Goal: Feedback & Contribution: Contribute content

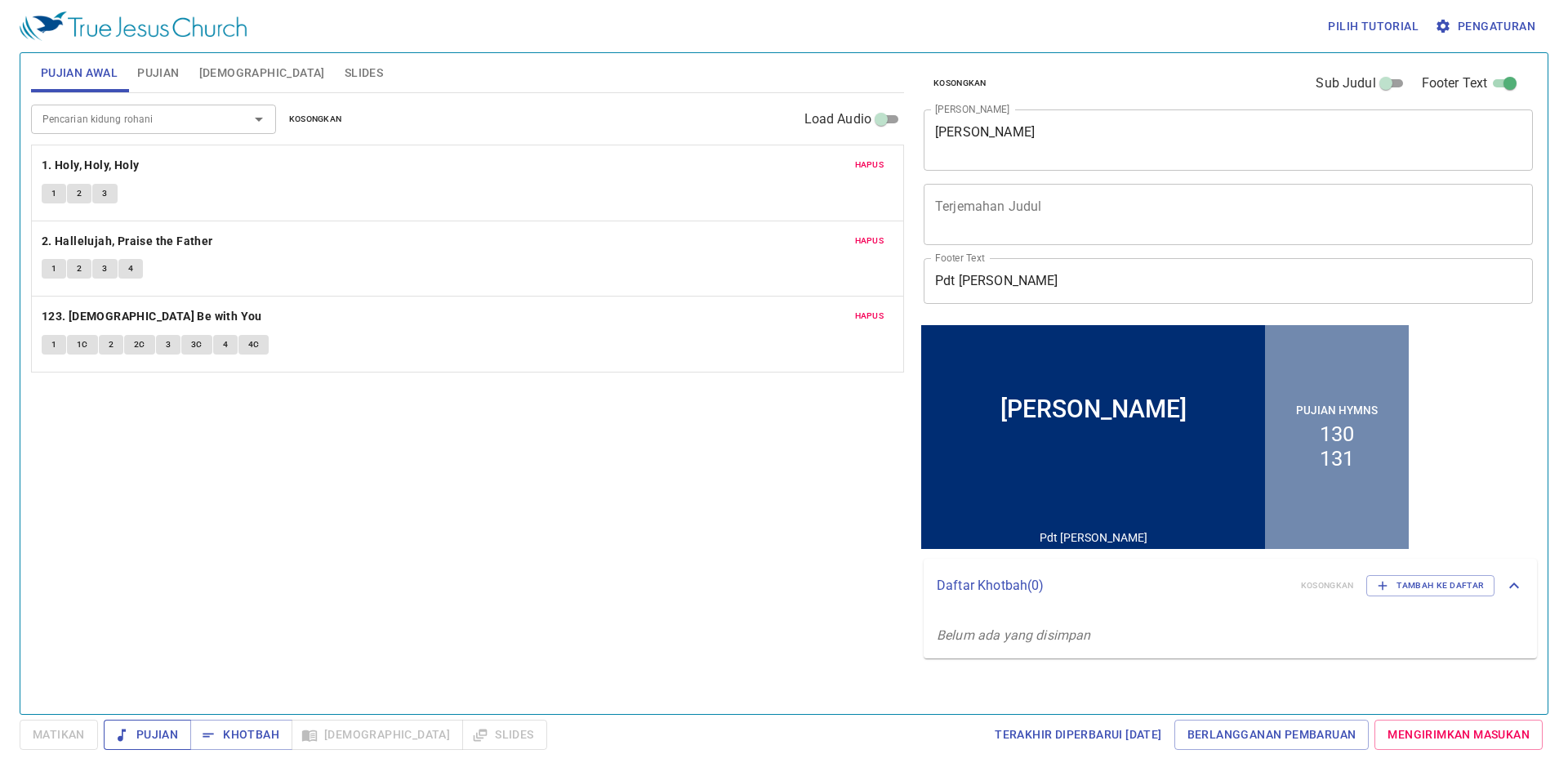
click at [153, 744] on button "Pujian" at bounding box center [148, 735] width 88 height 30
click at [651, 521] on div "Pencarian kidung rohani Pencarian kidung rohani Kosongkan Load Audio Hapus 1. H…" at bounding box center [467, 396] width 873 height 607
click at [276, 734] on span "Khotbah" at bounding box center [242, 735] width 76 height 20
click at [342, 735] on div "Pujian Khotbah Alkitab Slides" at bounding box center [325, 735] width 443 height 30
click at [334, 60] on button "Slides" at bounding box center [363, 72] width 58 height 39
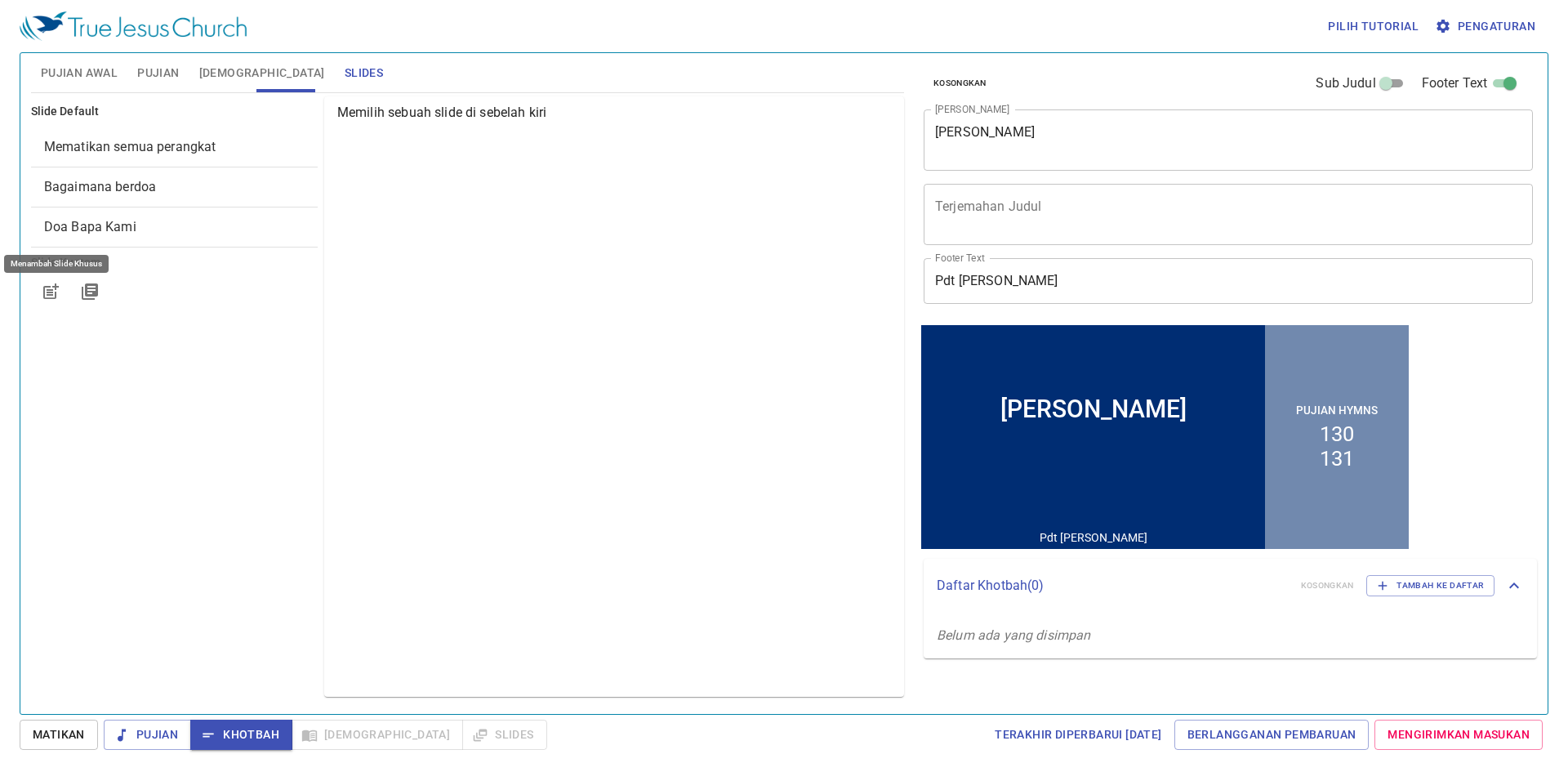
click at [50, 293] on icon "button" at bounding box center [53, 290] width 12 height 12
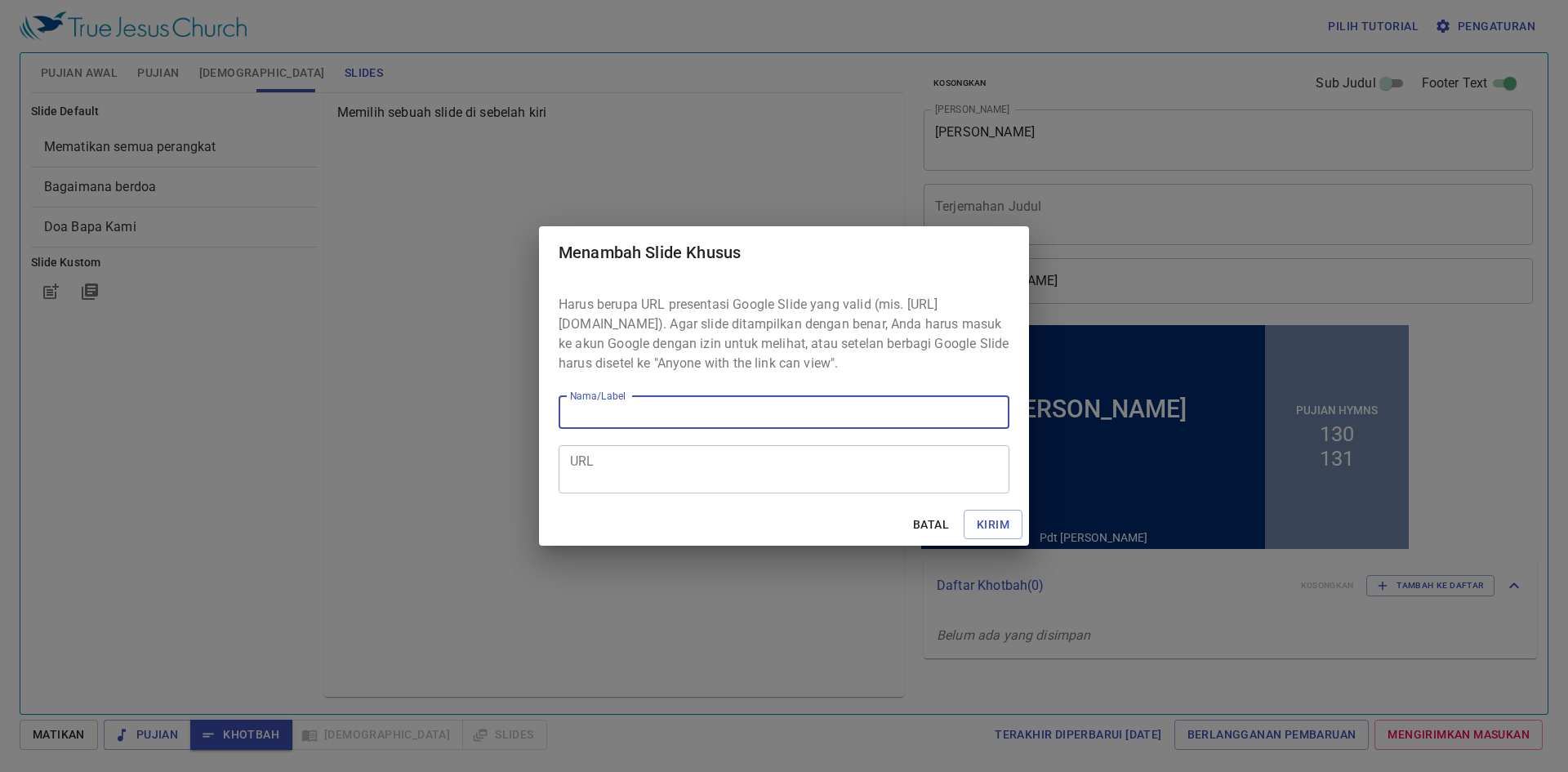
type input "https://service.tjc.org/v1/"
click at [838, 429] on input "https://service.tjc.org/v1/" at bounding box center [784, 412] width 451 height 33
drag, startPoint x: 593, startPoint y: 410, endPoint x: 650, endPoint y: 430, distance: 60.4
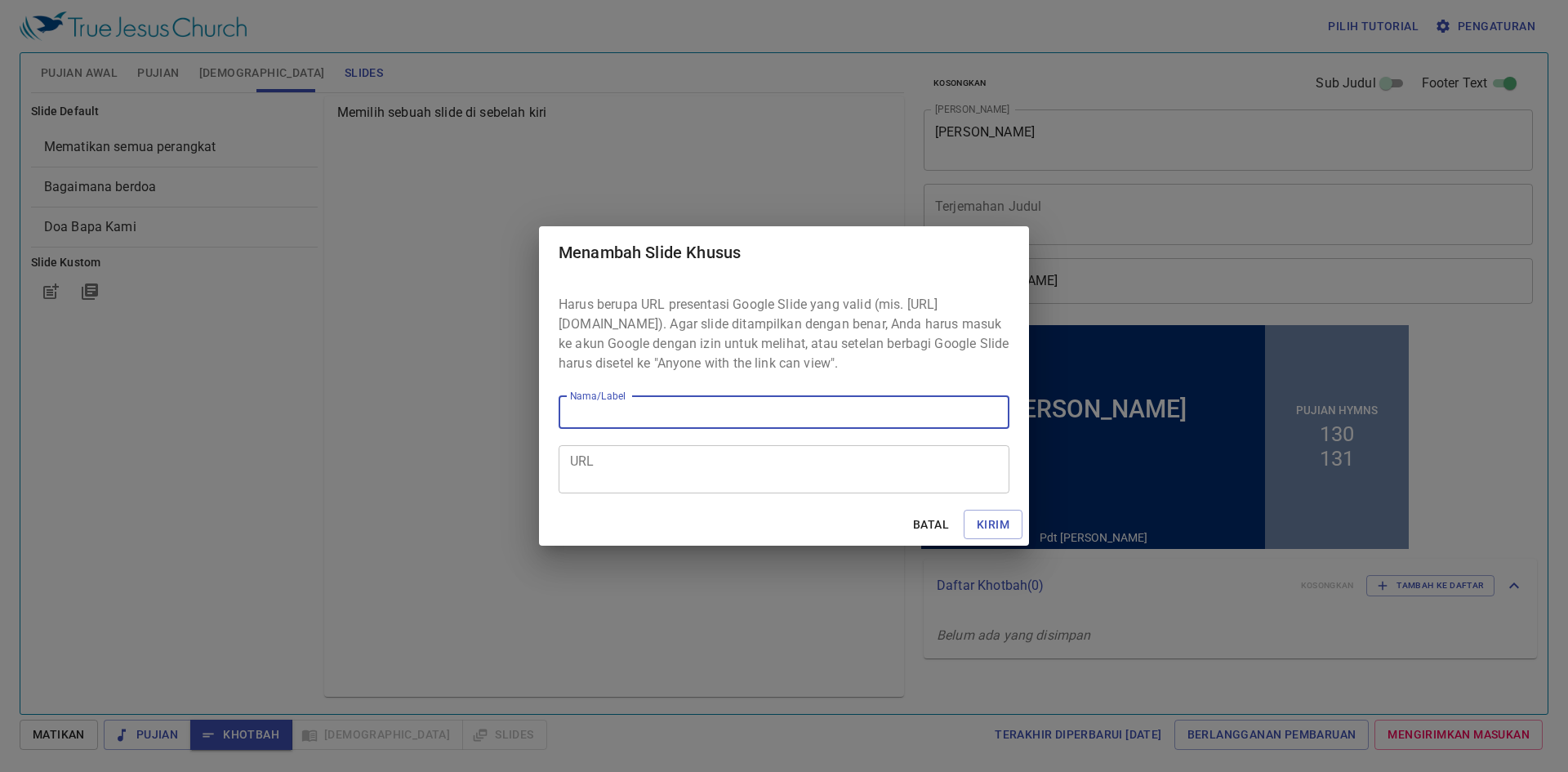
click at [650, 429] on input "Nama/Label" at bounding box center [784, 412] width 451 height 33
click at [650, 424] on input "Nama/Label" at bounding box center [784, 412] width 451 height 33
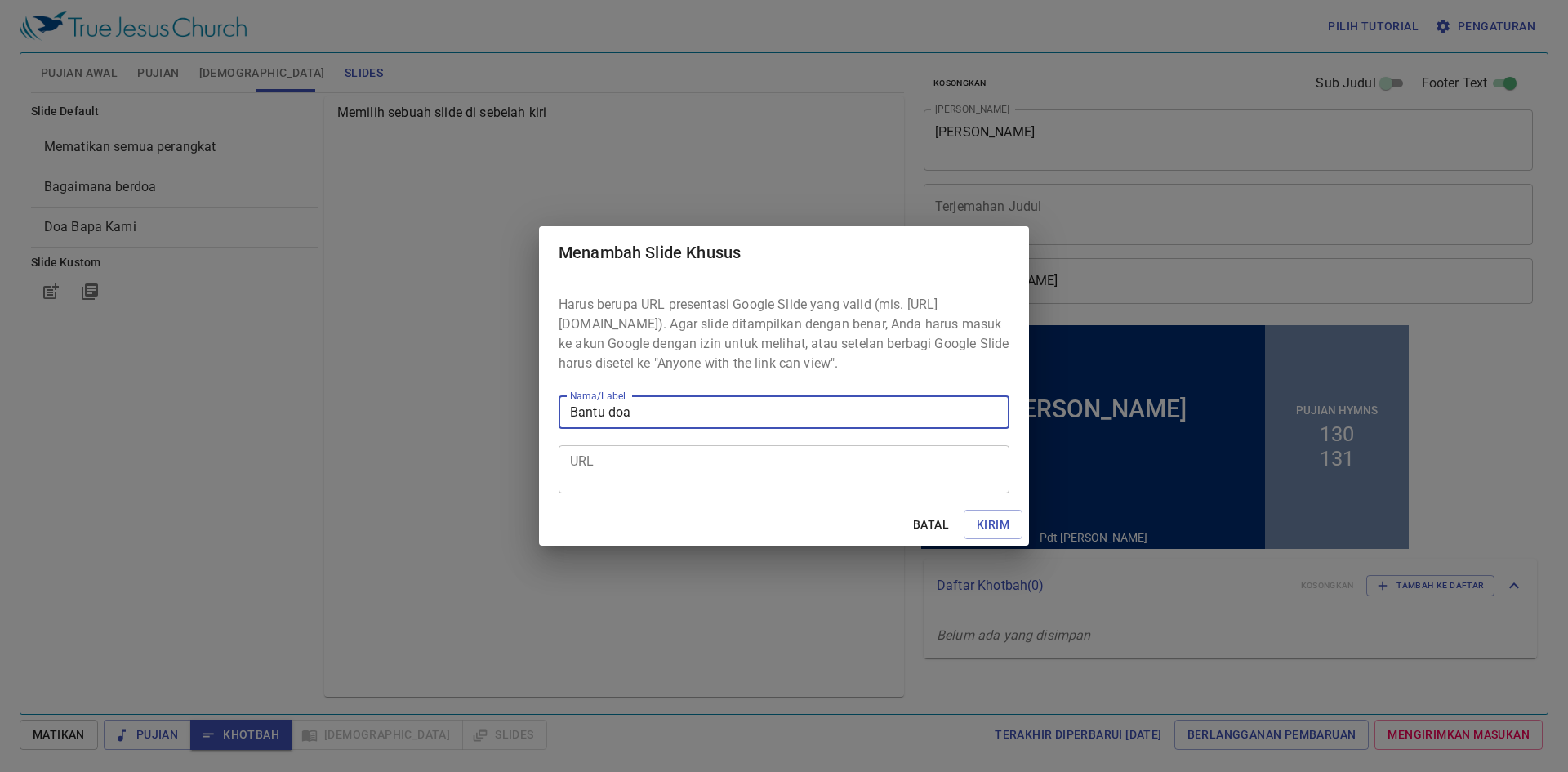
type input "Bantu doa"
click at [593, 478] on textarea "URL" at bounding box center [784, 468] width 428 height 31
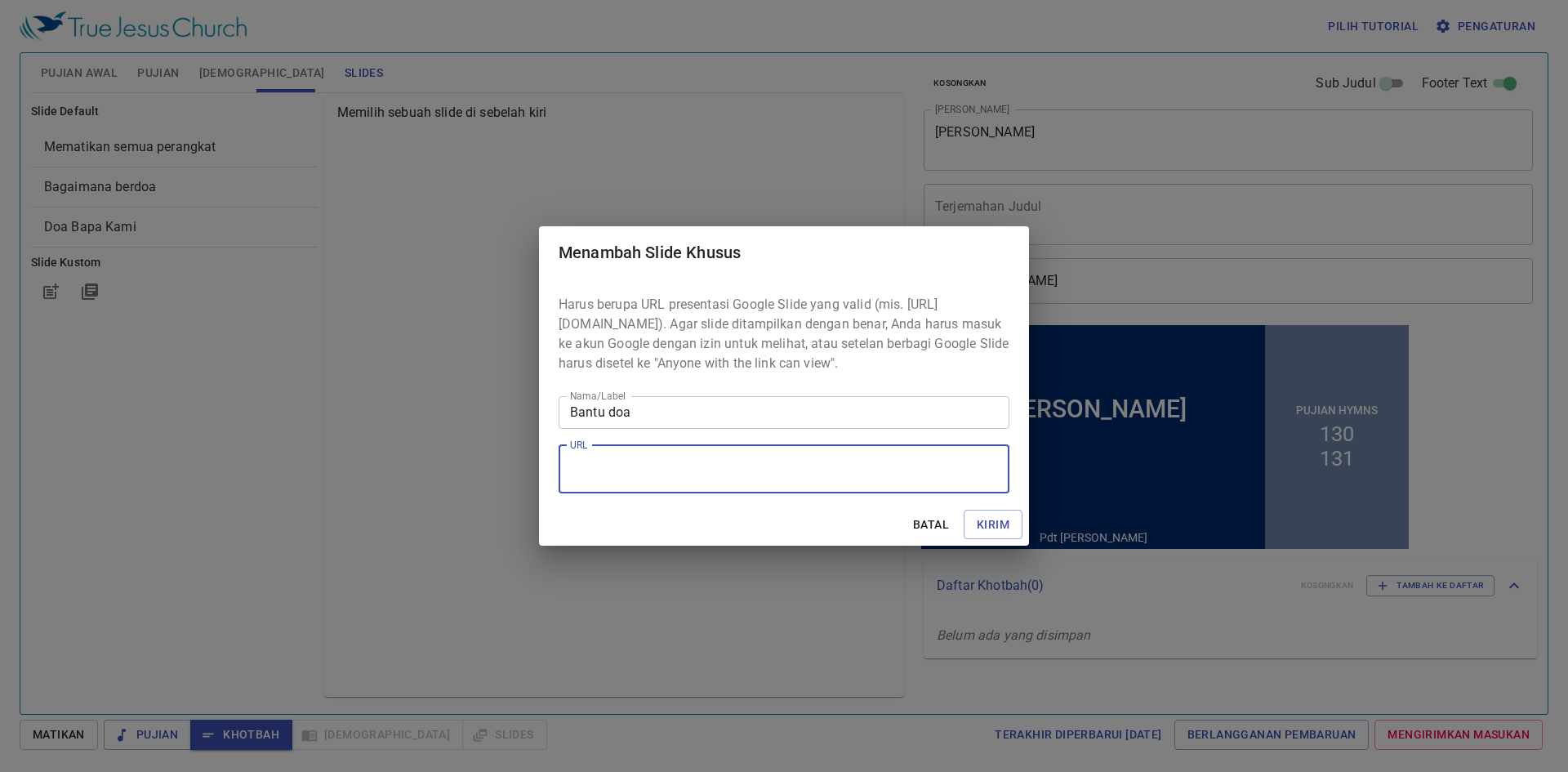
paste textarea "https://docs.google.com/presentation/d/1wK-AX6v92SZ4RB2qV0znFITIMzo05rB9GXzwef0…"
type textarea "https://docs.google.com/presentation/d/1wK-AX6v92SZ4RB2qV0znFITIMzo05rB9GXzwef0…"
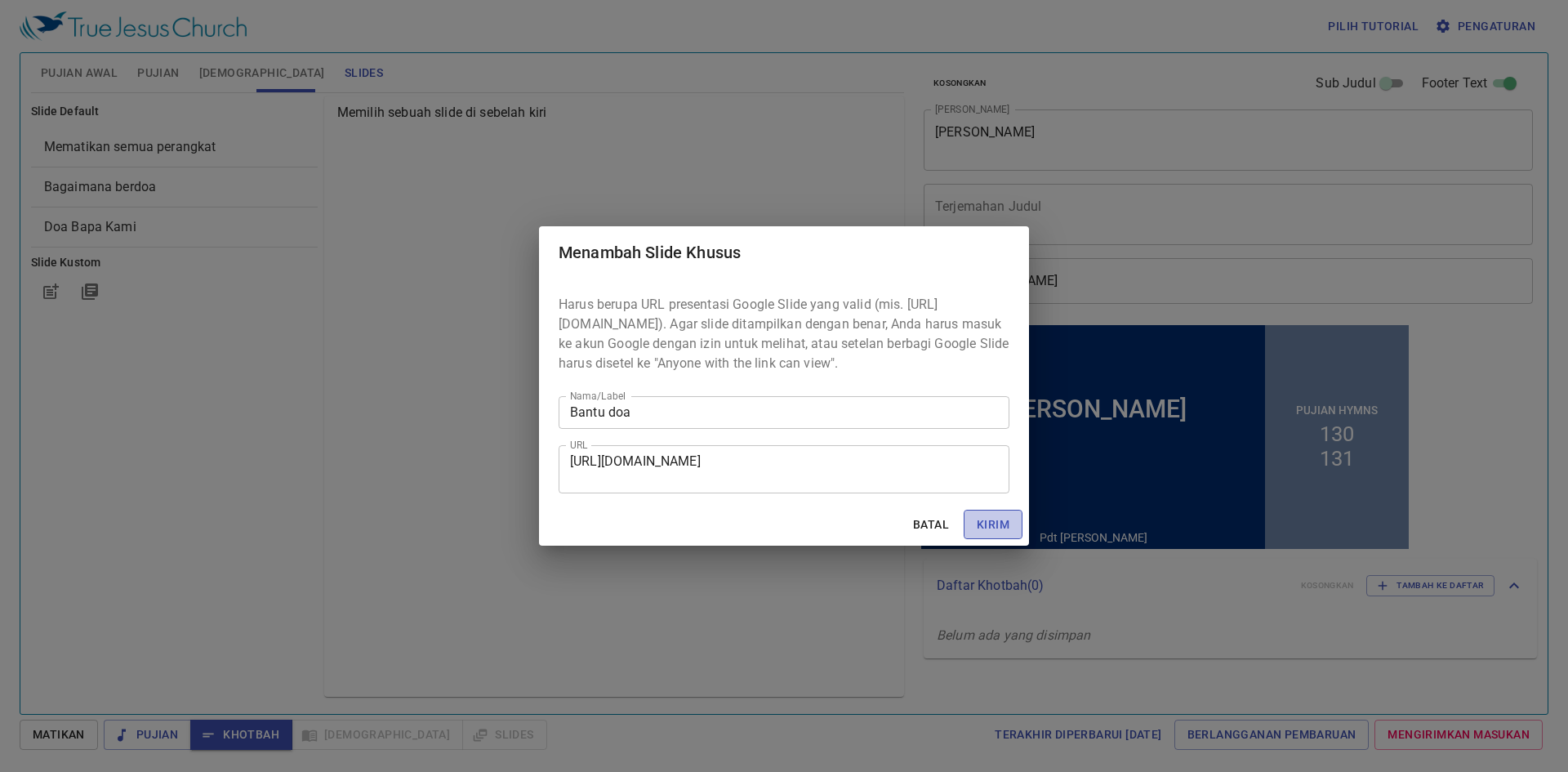
click at [972, 532] on button "Kirim" at bounding box center [992, 525] width 59 height 30
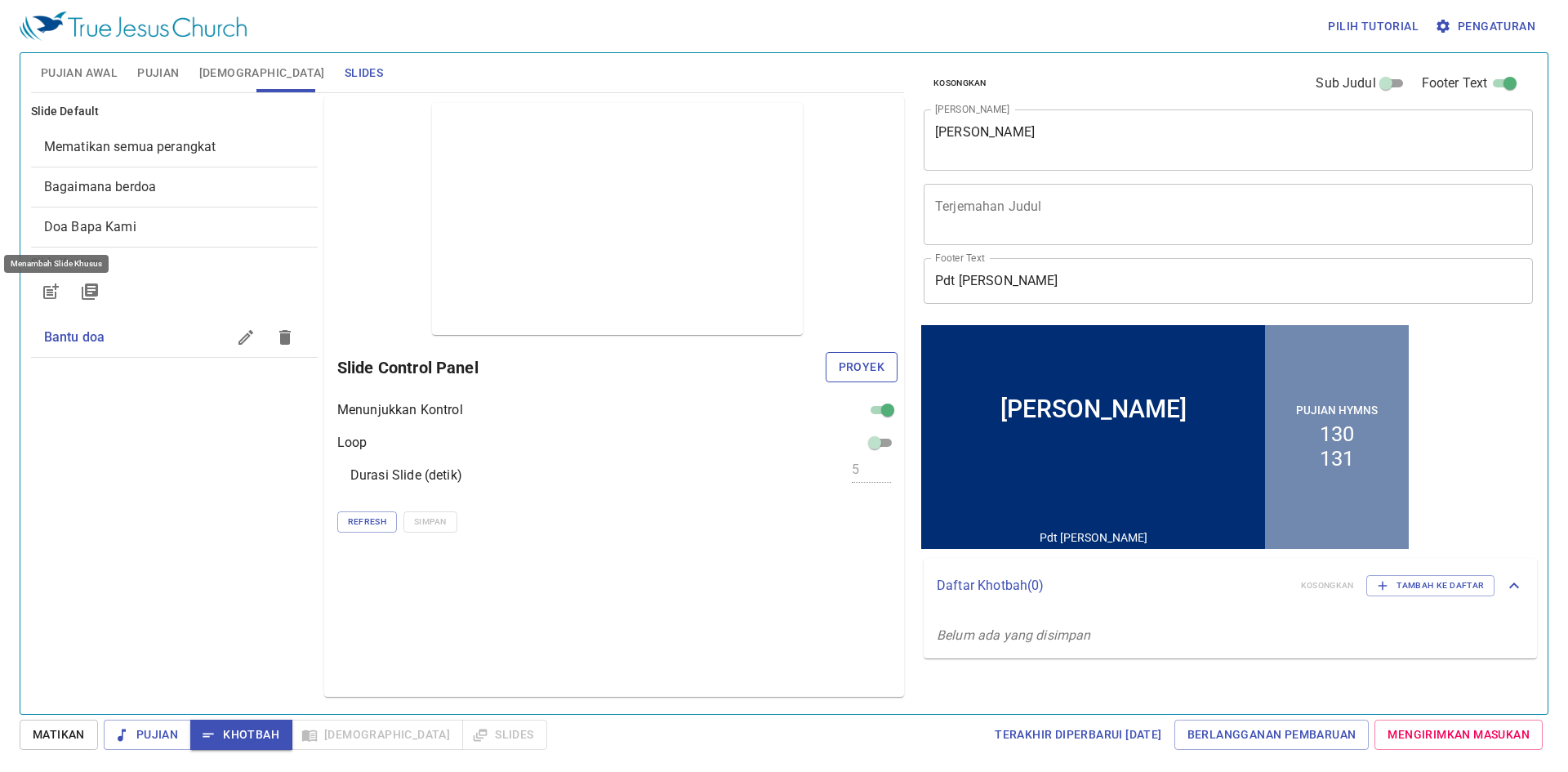
click at [849, 362] on span "Proyek" at bounding box center [861, 368] width 46 height 20
